Goal: Book appointment/travel/reservation

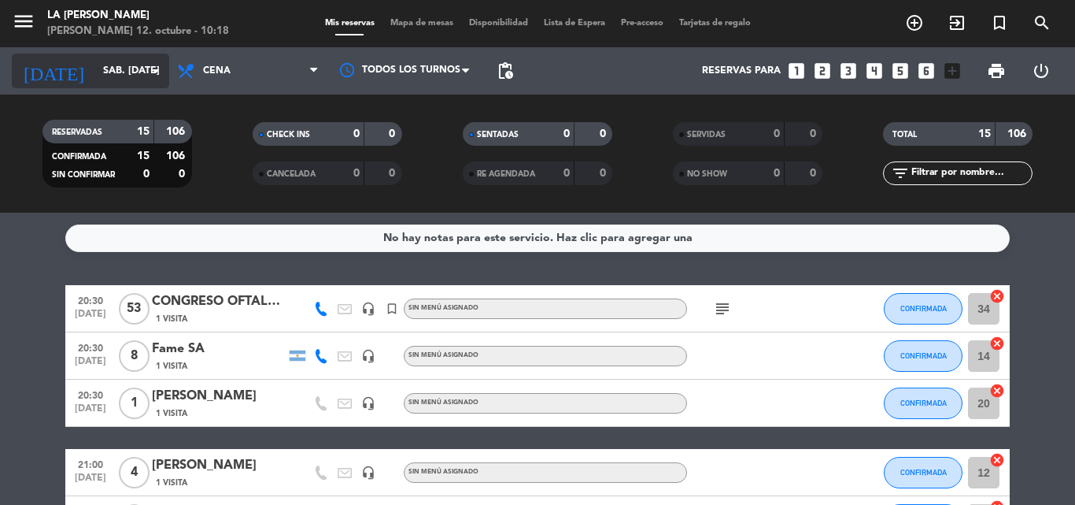
click at [155, 72] on icon "arrow_drop_down" at bounding box center [155, 70] width 19 height 19
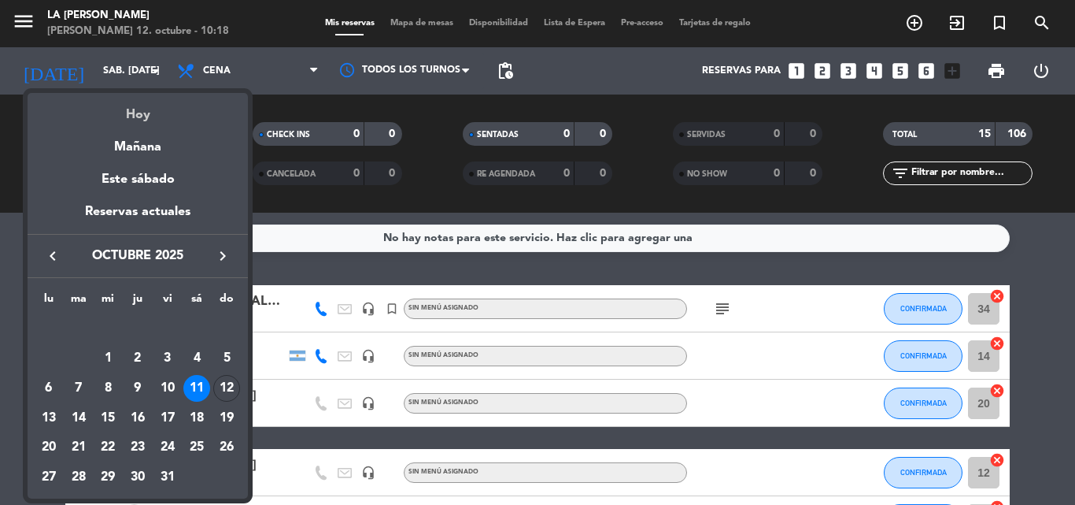
click at [131, 113] on div "Hoy" at bounding box center [138, 109] width 220 height 32
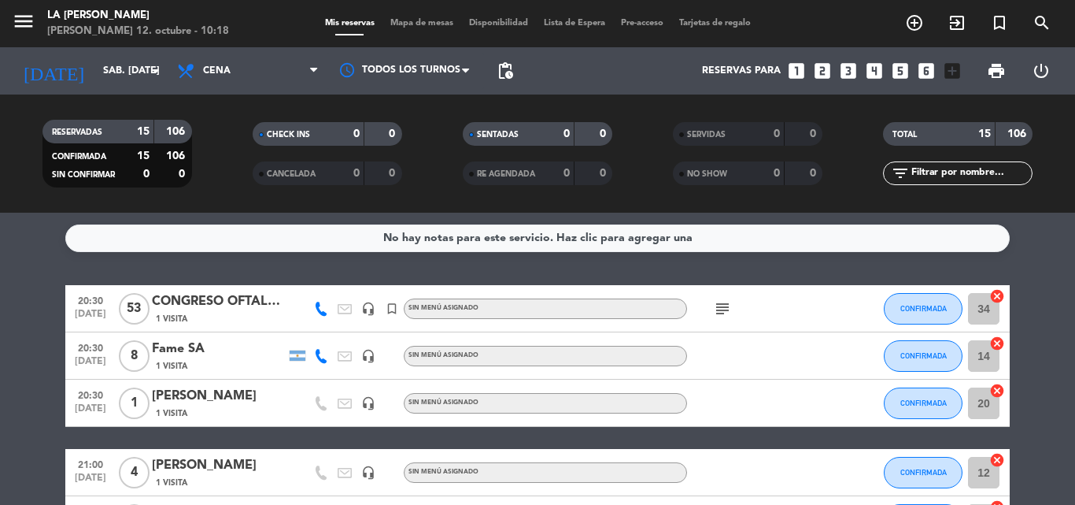
type input "dom. [DATE]"
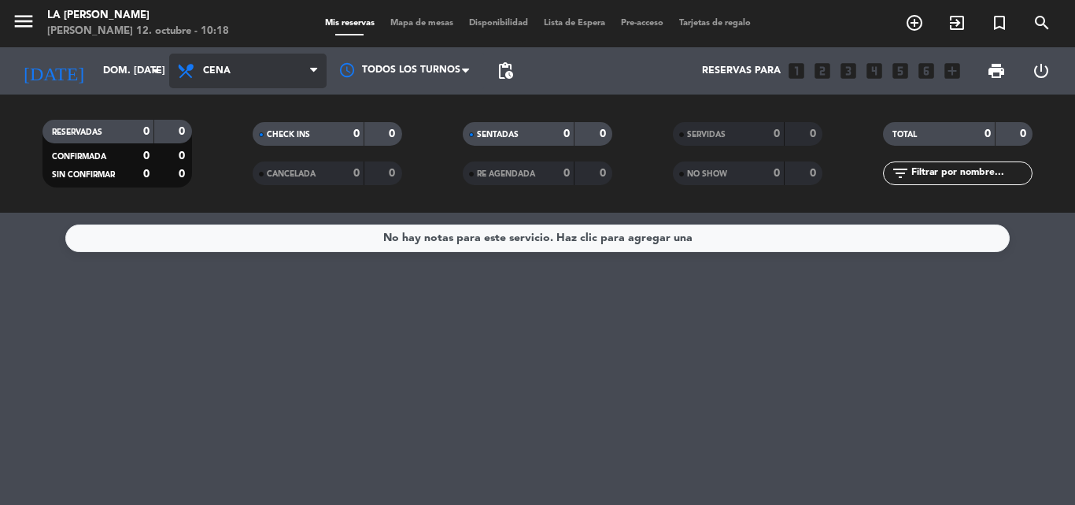
click at [316, 71] on icon at bounding box center [313, 71] width 7 height 13
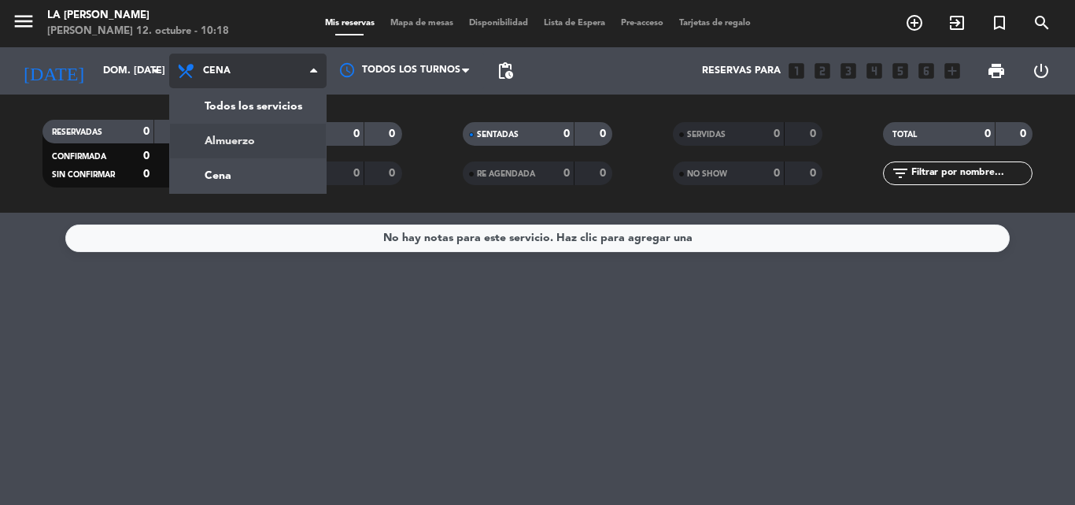
click at [260, 142] on div "menu LA [PERSON_NAME] RICCHIERI [PERSON_NAME] 12. octubre - 10:18 Mis reservas …" at bounding box center [537, 106] width 1075 height 213
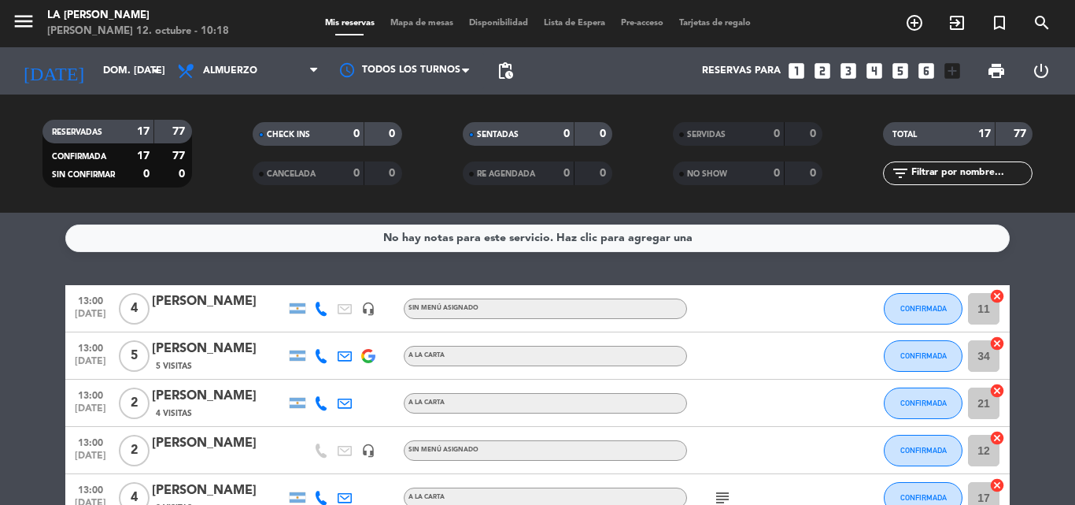
click at [417, 16] on div "menu LA [PERSON_NAME] RICCHIERI [PERSON_NAME] 12. octubre - 10:18 Mis reservas …" at bounding box center [537, 23] width 1075 height 47
click at [417, 20] on span "Mapa de mesas" at bounding box center [422, 23] width 79 height 9
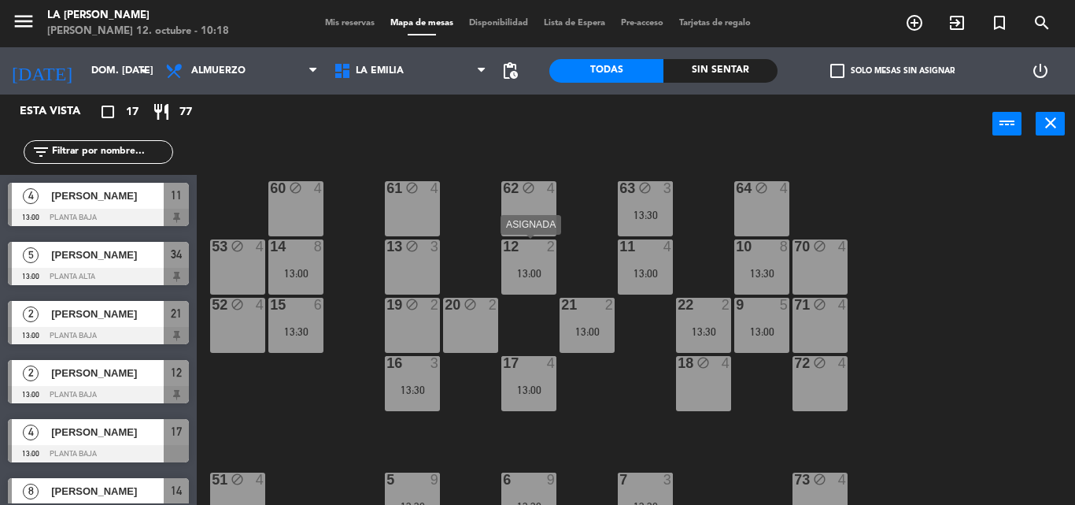
click at [529, 274] on div "13:00" at bounding box center [528, 273] width 55 height 11
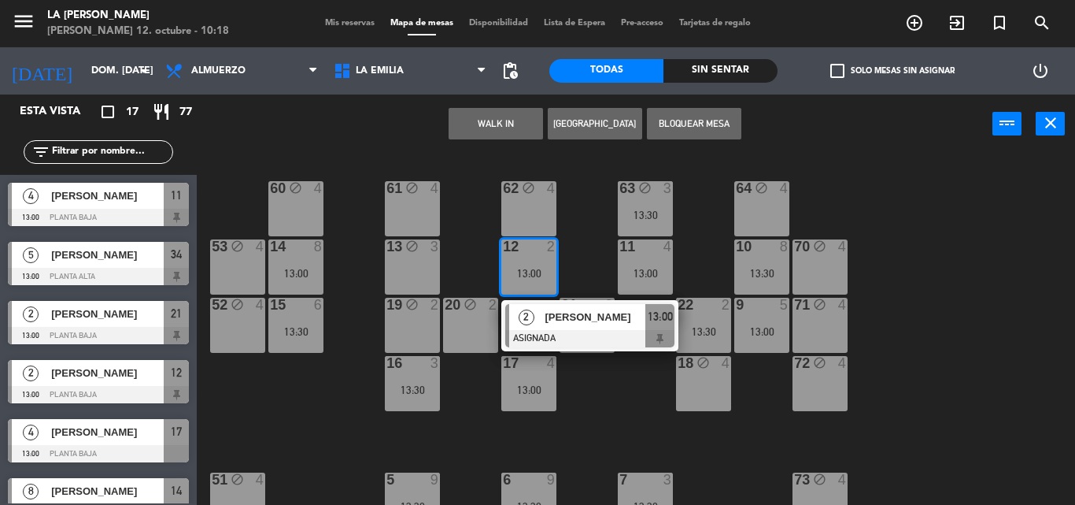
click at [349, 362] on div "60 block 4 61 block 4 62 block 4 63 block 3 13:30 64 block 4 14 8 13:00 13 bloc…" at bounding box center [642, 329] width 868 height 351
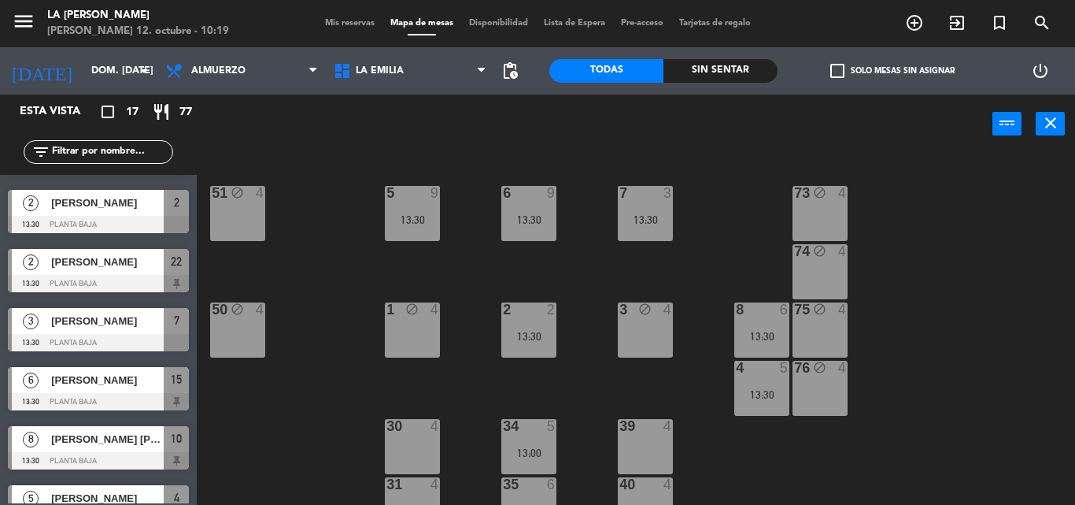
scroll to position [279, 0]
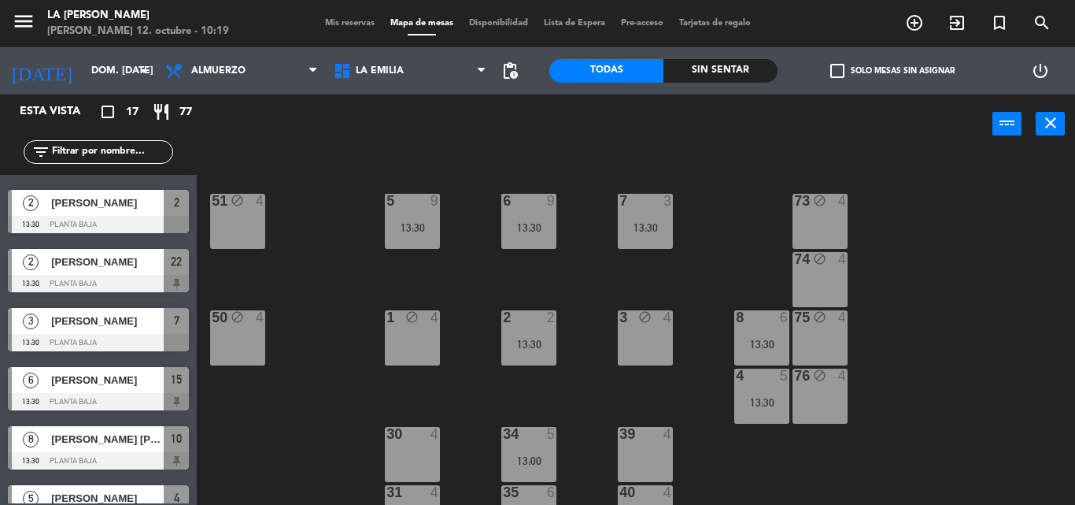
click at [651, 335] on div "3 block 4" at bounding box center [645, 337] width 55 height 55
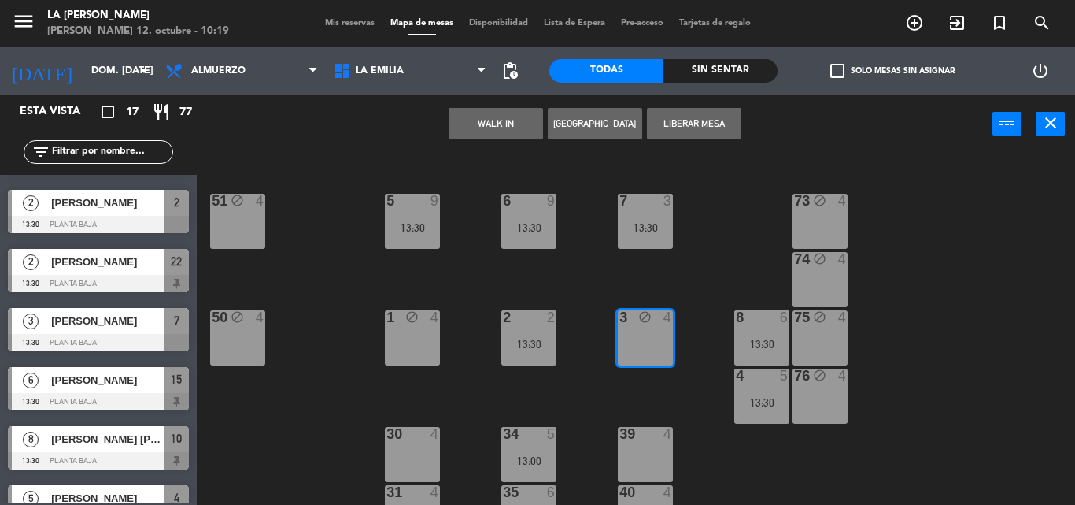
click at [590, 121] on button "[GEOGRAPHIC_DATA]" at bounding box center [595, 123] width 94 height 31
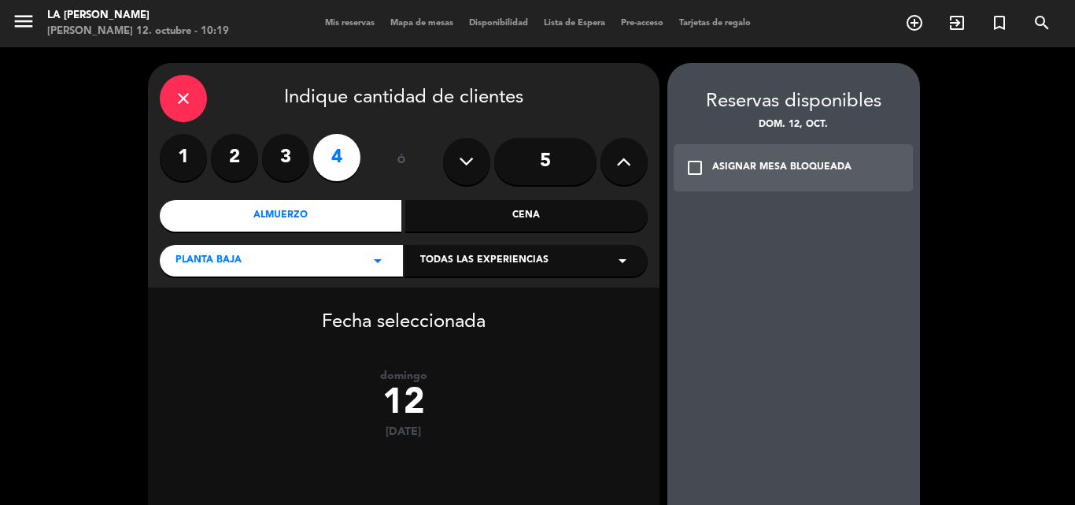
click at [283, 158] on label "3" at bounding box center [285, 157] width 47 height 47
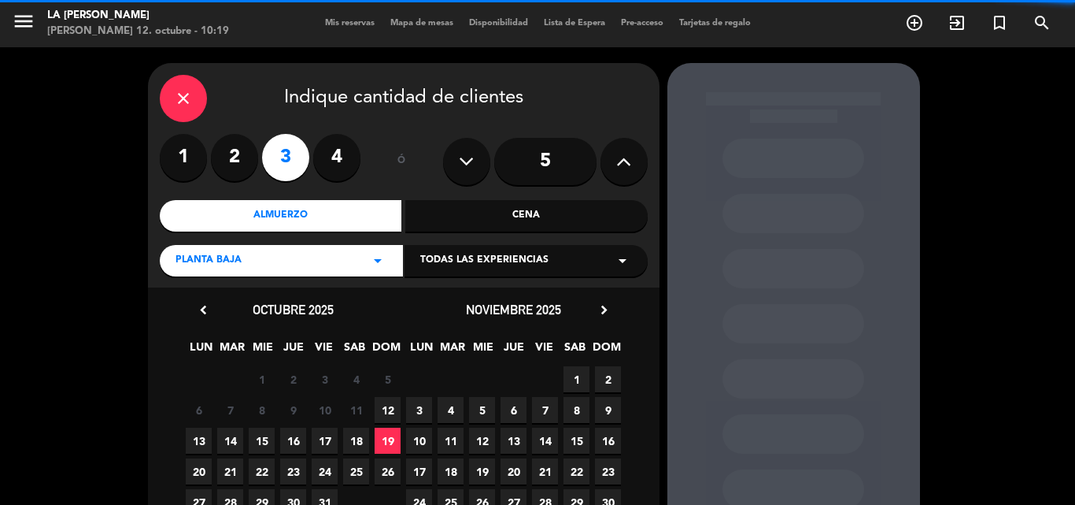
click at [307, 213] on div "Almuerzo" at bounding box center [281, 215] width 242 height 31
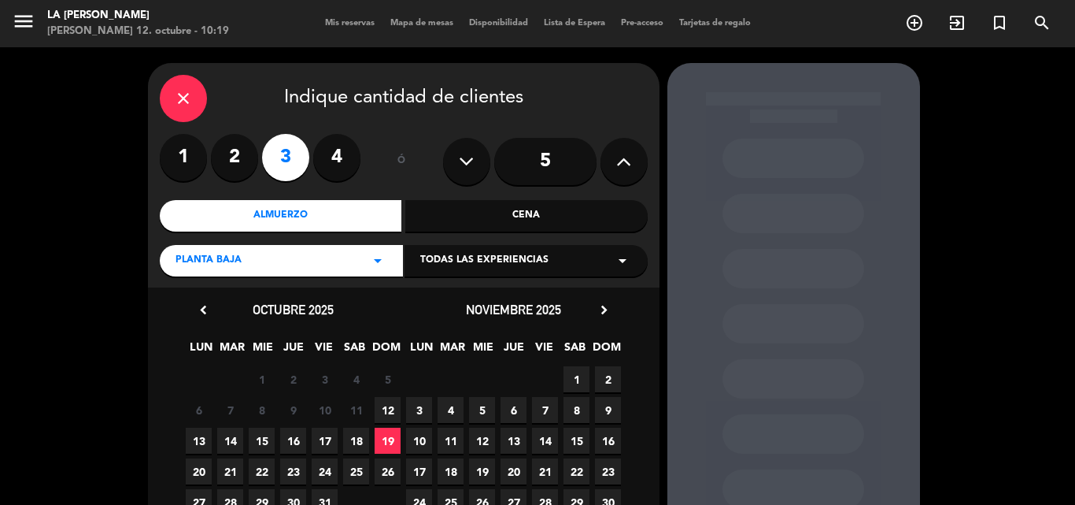
click at [385, 436] on span "19" at bounding box center [388, 440] width 26 height 26
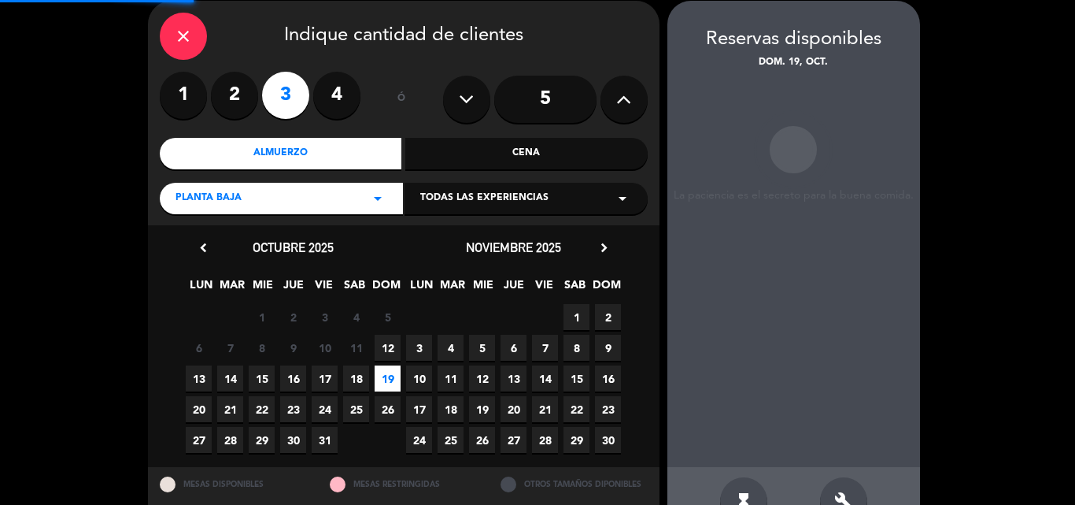
scroll to position [63, 0]
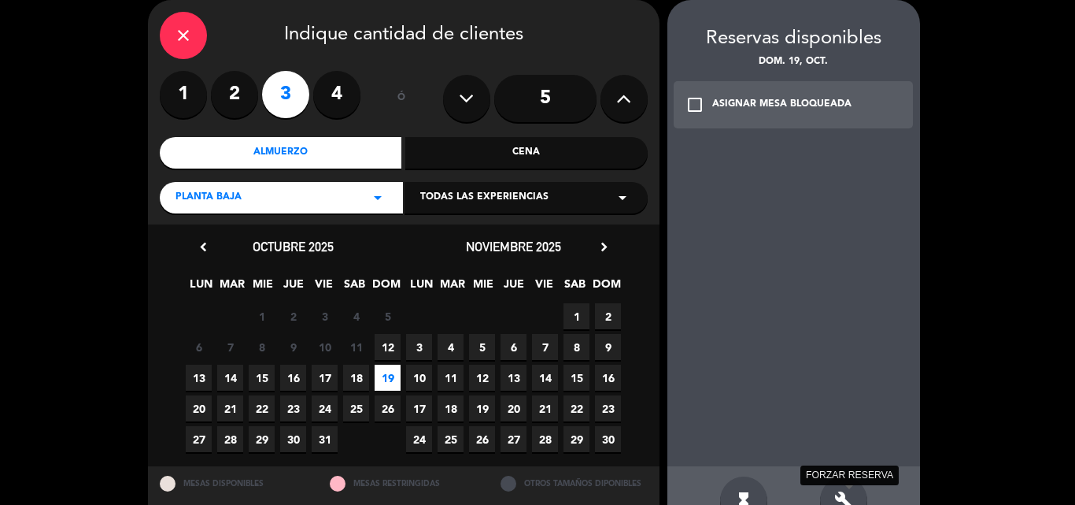
click at [793, 494] on icon "build" at bounding box center [844, 499] width 19 height 19
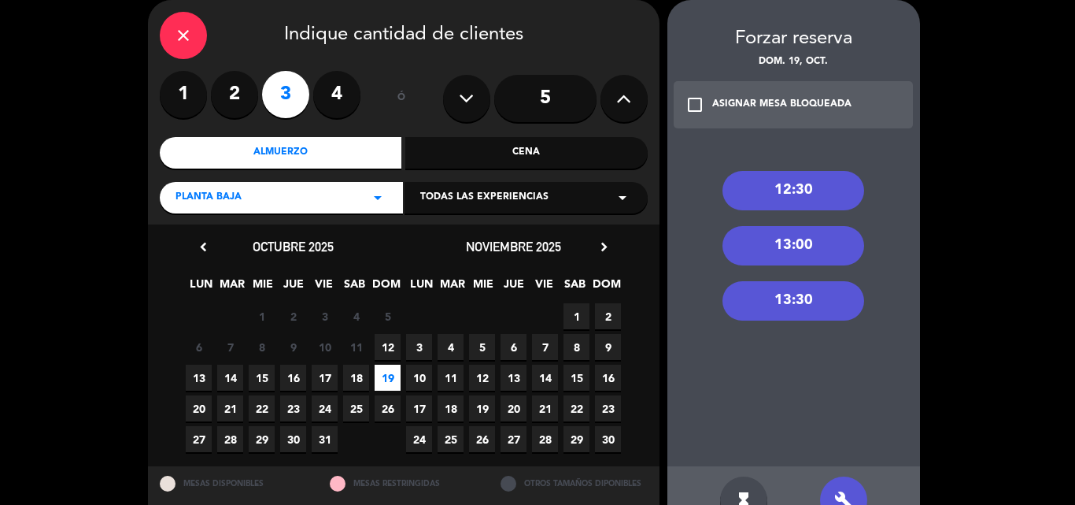
click at [783, 296] on div "13:30" at bounding box center [794, 300] width 142 height 39
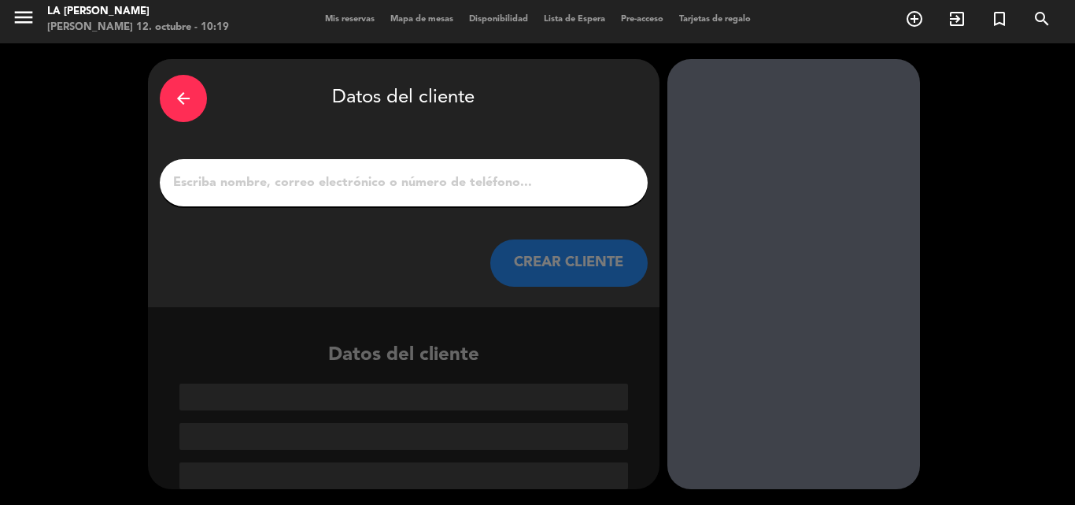
click at [180, 178] on input "1" at bounding box center [404, 183] width 464 height 22
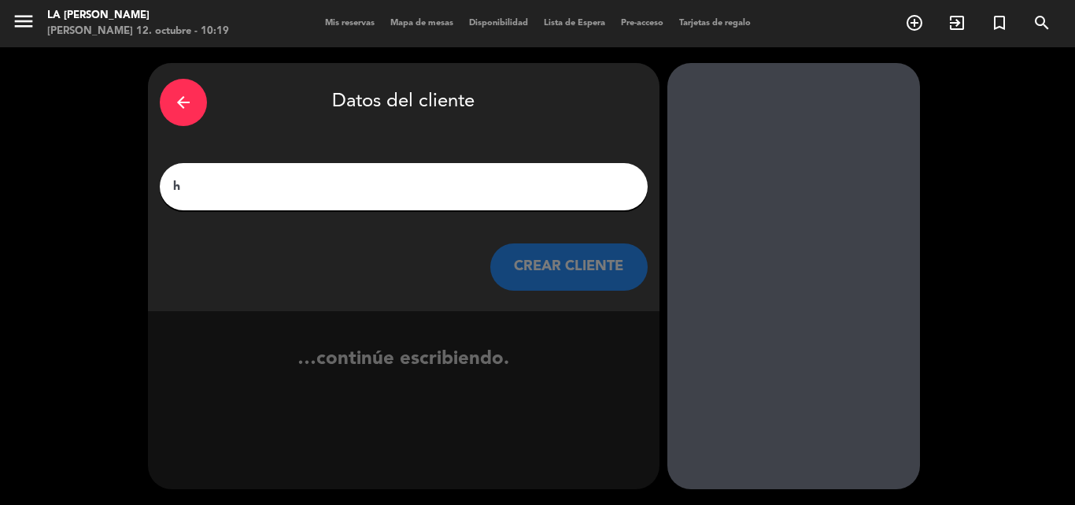
scroll to position [0, 0]
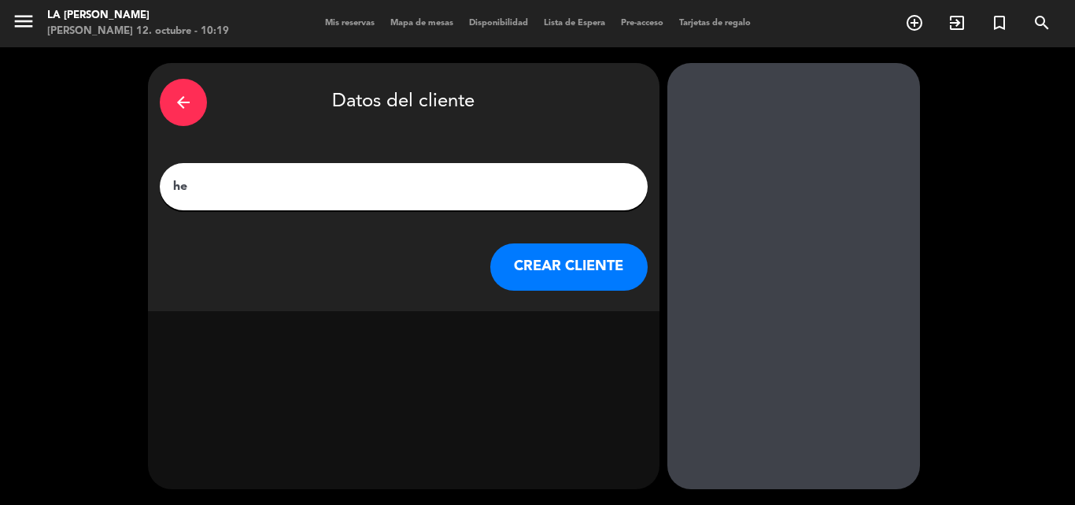
type input "h"
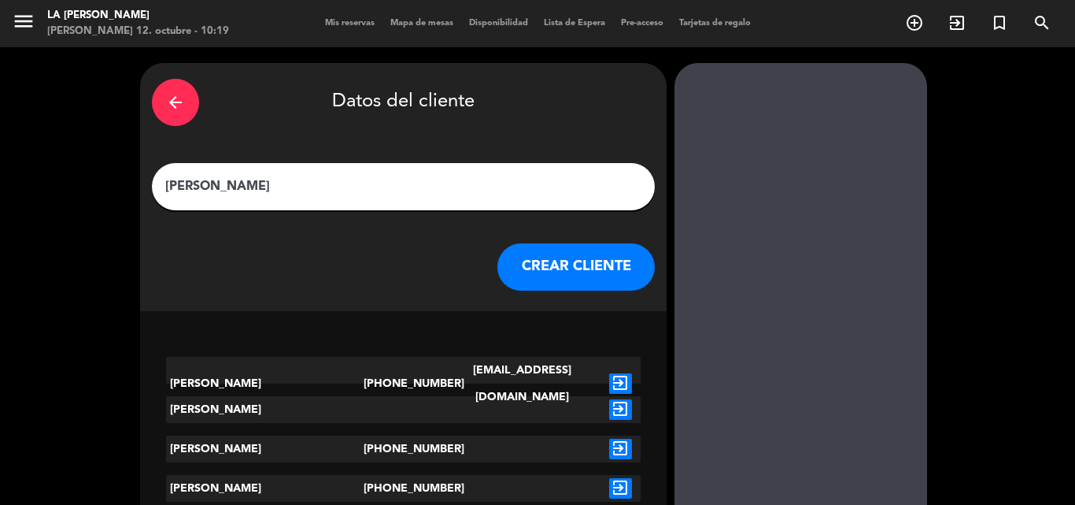
type input "[PERSON_NAME]"
click at [620, 408] on icon "exit_to_app" at bounding box center [620, 409] width 23 height 20
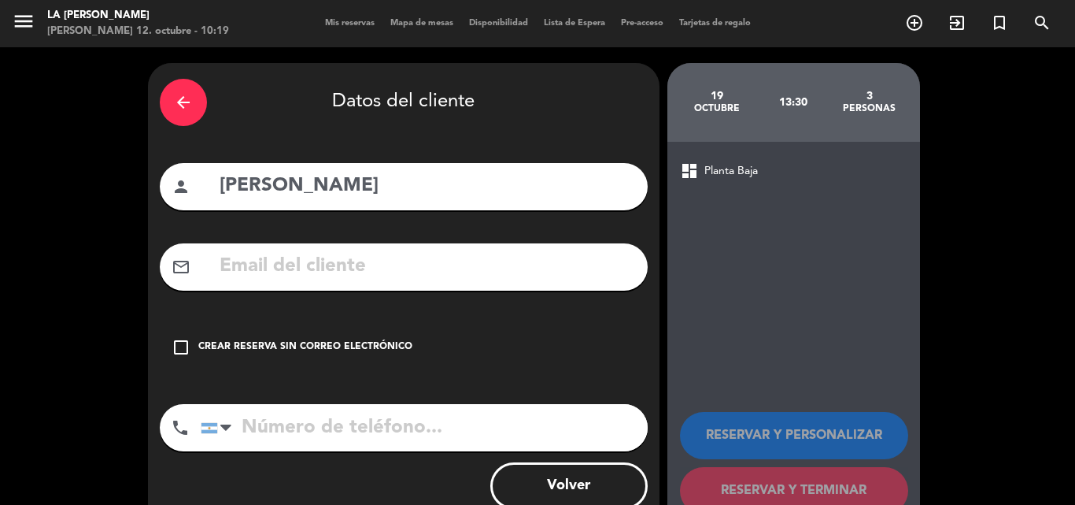
click at [179, 347] on icon "check_box_outline_blank" at bounding box center [181, 347] width 19 height 19
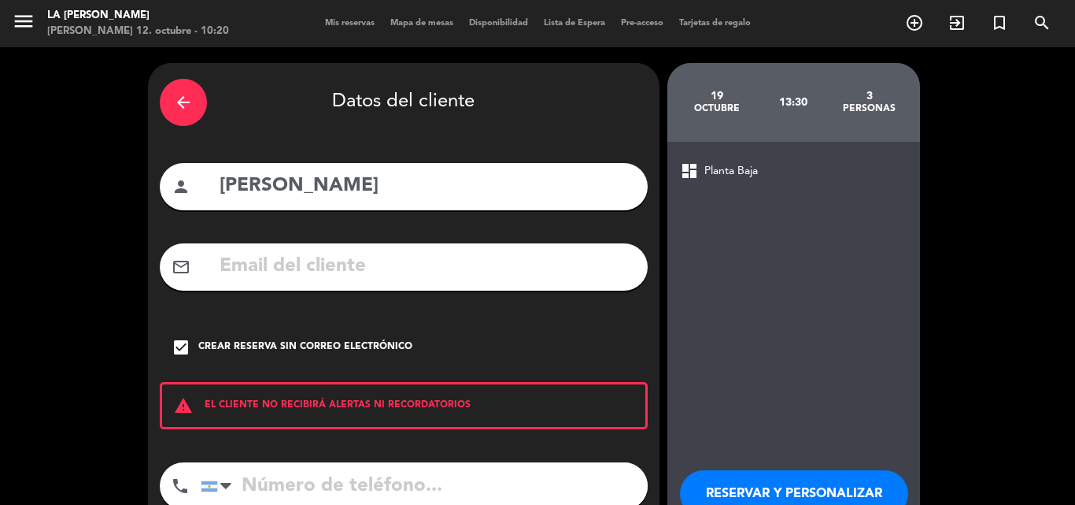
scroll to position [102, 0]
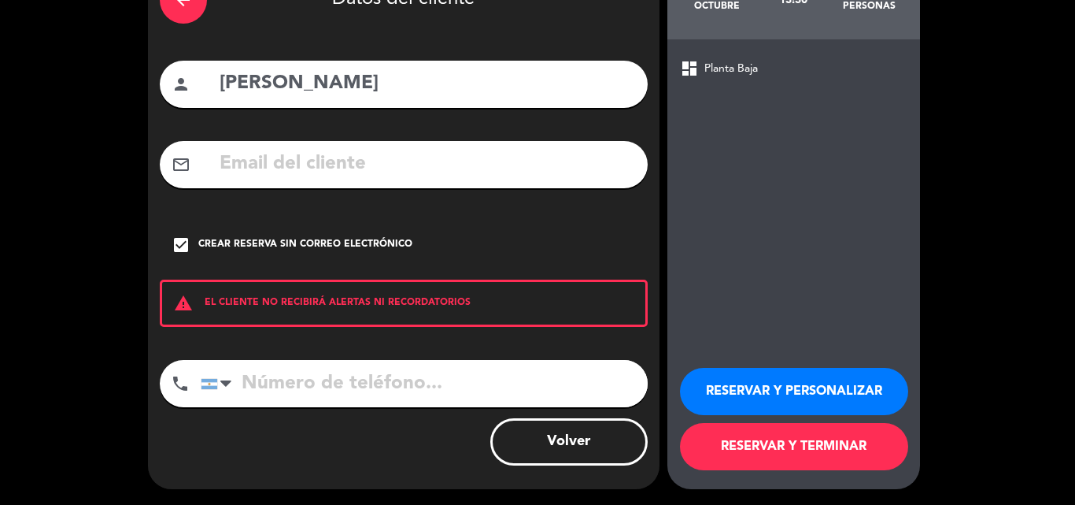
click at [775, 441] on button "RESERVAR Y TERMINAR" at bounding box center [794, 446] width 228 height 47
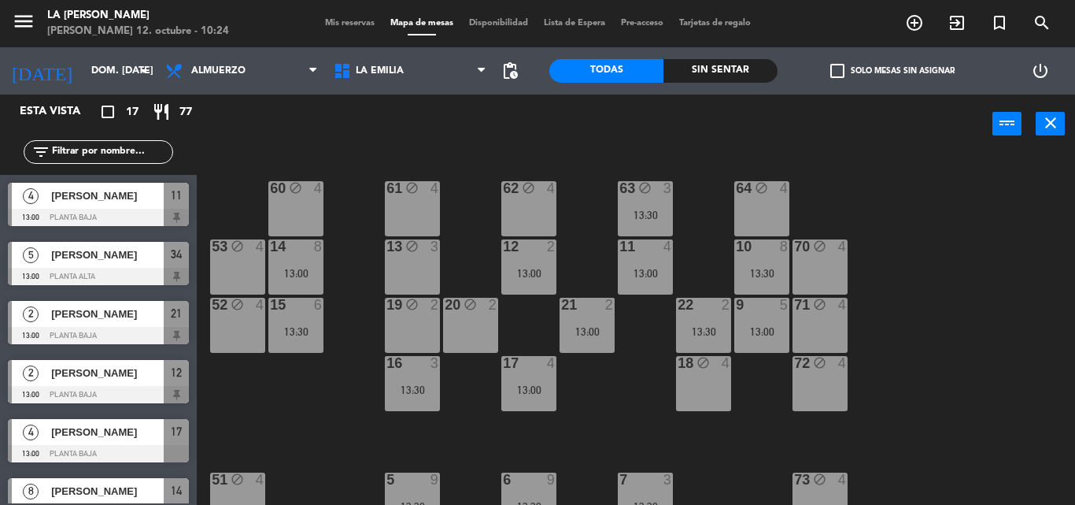
click at [224, 137] on div "power_input close" at bounding box center [595, 124] width 796 height 60
